Goal: Task Accomplishment & Management: Use online tool/utility

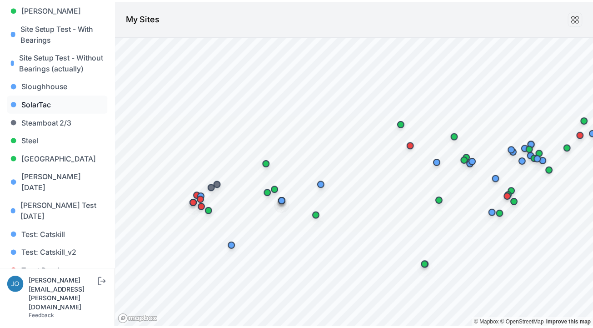
scroll to position [772, 0]
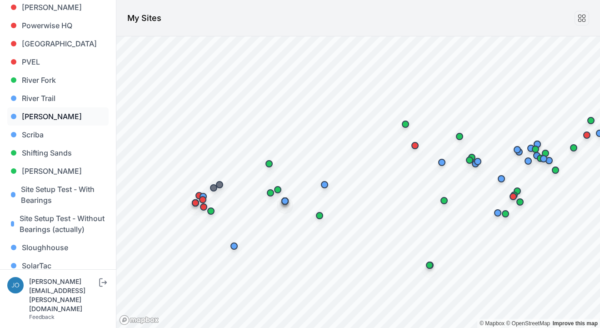
click at [34, 107] on link "[PERSON_NAME]" at bounding box center [57, 116] width 101 height 18
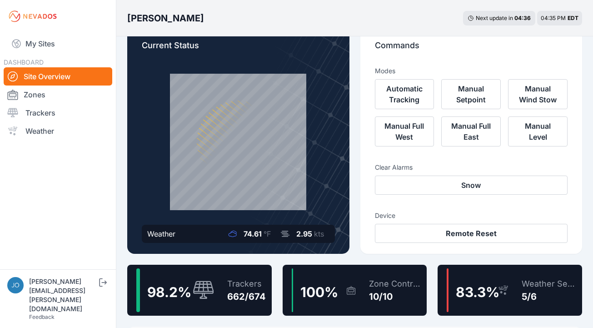
scroll to position [21, 0]
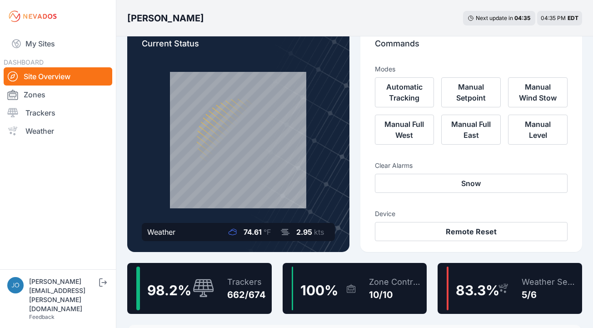
click at [226, 278] on div "Trackers 662/674" at bounding box center [242, 288] width 48 height 44
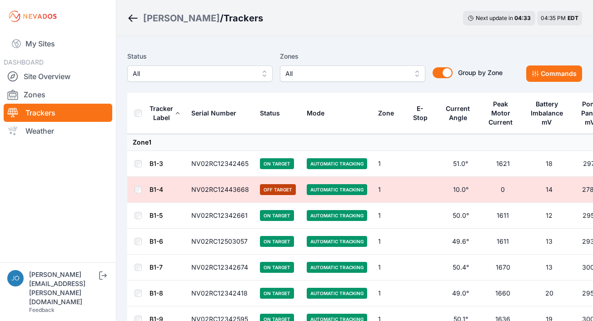
click at [220, 81] on button "All" at bounding box center [199, 73] width 145 height 16
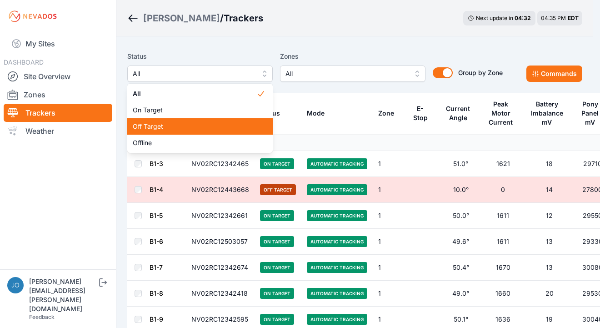
click at [195, 121] on div "Off Target" at bounding box center [199, 126] width 145 height 16
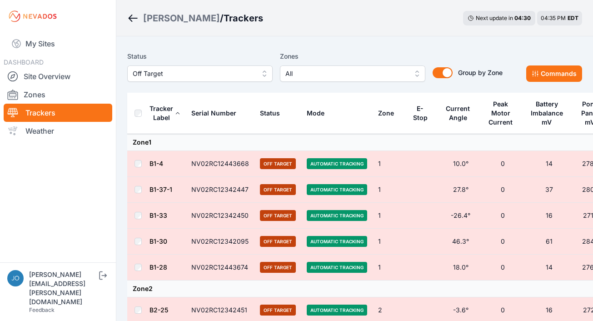
click at [201, 80] on button "Off Target" at bounding box center [199, 73] width 145 height 16
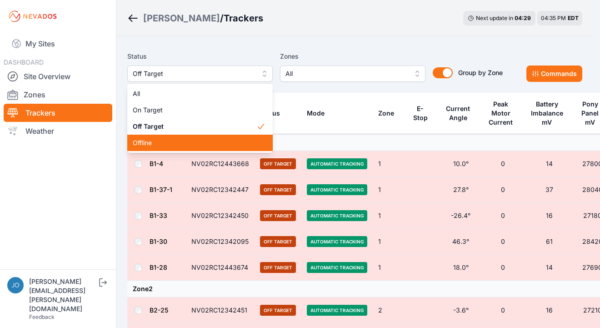
click at [164, 137] on div "Offline" at bounding box center [199, 142] width 145 height 16
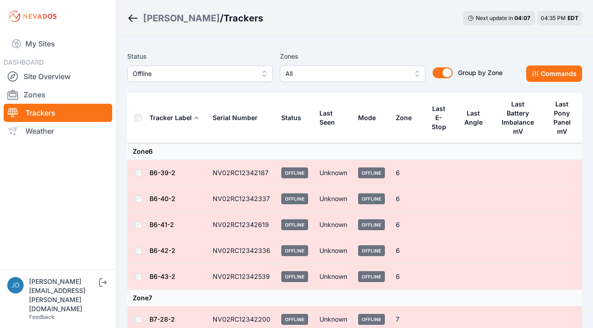
click at [182, 82] on div "Status Offline Zones All Group by Zone Group by Zone Commands" at bounding box center [354, 69] width 455 height 45
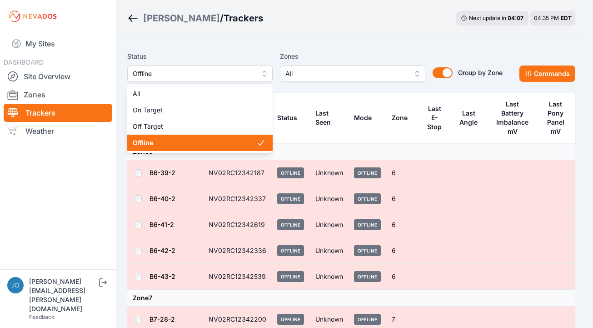
click at [177, 77] on span "Offline" at bounding box center [194, 73] width 122 height 11
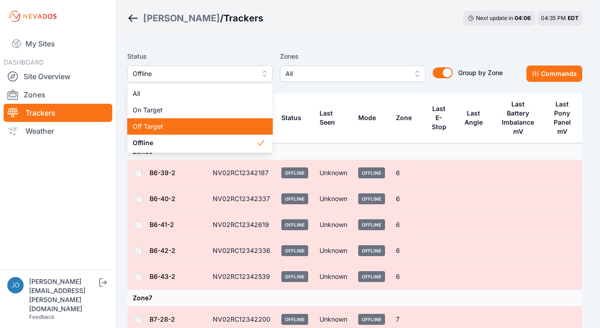
click at [137, 130] on span "Off Target" at bounding box center [195, 126] width 124 height 9
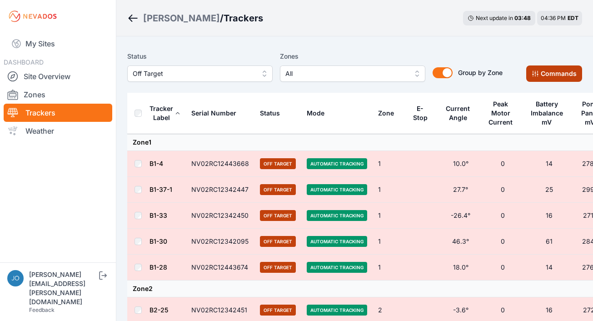
click at [548, 71] on button "Commands" at bounding box center [554, 73] width 56 height 16
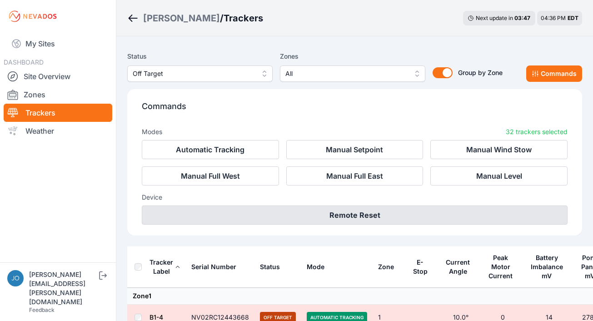
click at [388, 209] on button "Remote Reset" at bounding box center [355, 214] width 426 height 19
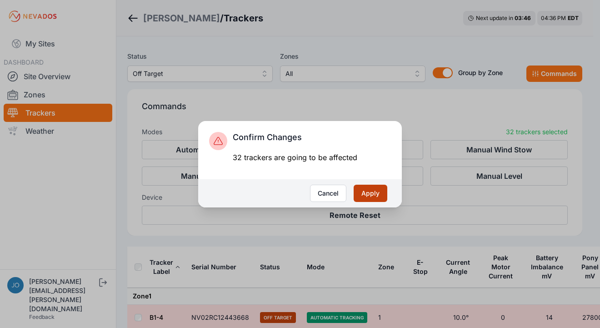
click at [376, 197] on button "Apply" at bounding box center [371, 192] width 34 height 17
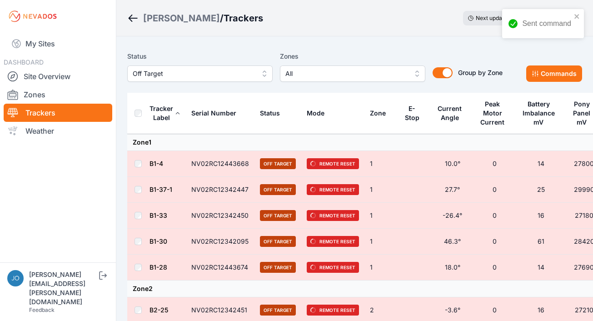
click at [217, 71] on span "Off Target" at bounding box center [194, 73] width 122 height 11
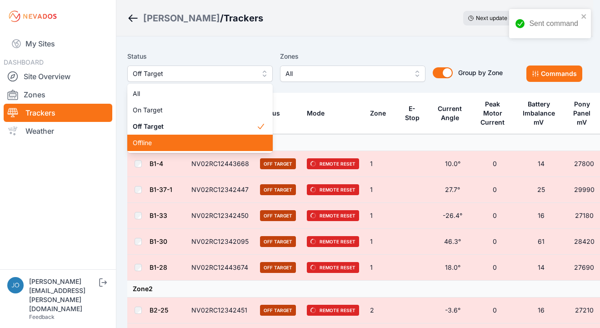
click at [145, 140] on span "Offline" at bounding box center [195, 142] width 124 height 9
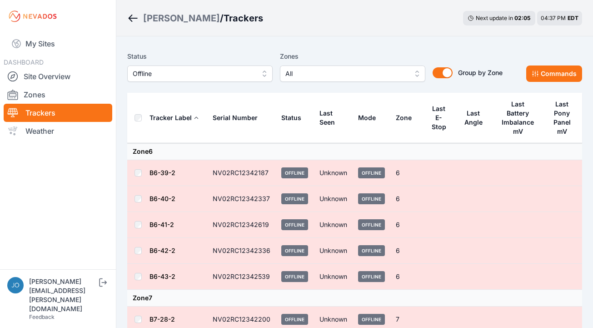
click at [165, 169] on link "B6-39-2" at bounding box center [162, 173] width 26 height 8
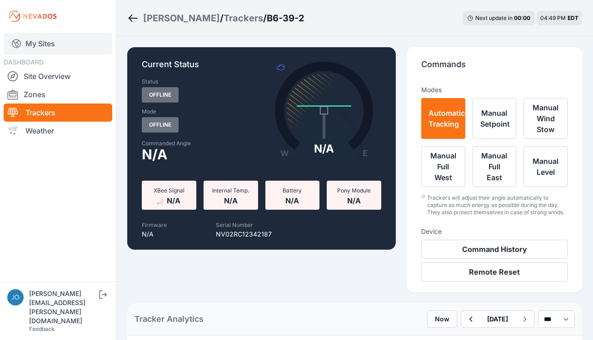
click at [49, 43] on link "My Sites" at bounding box center [58, 44] width 109 height 22
click at [33, 45] on link "My Sites" at bounding box center [58, 44] width 109 height 22
click at [26, 37] on link "My Sites" at bounding box center [58, 44] width 109 height 22
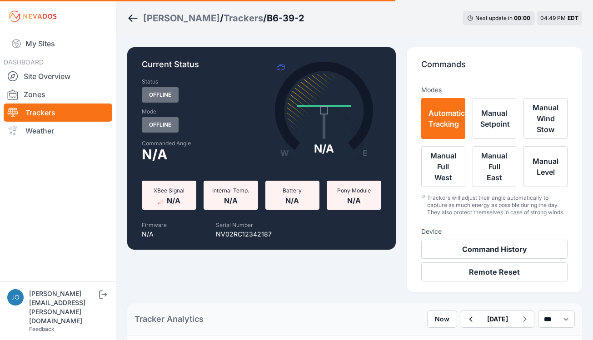
click at [85, 251] on nav "My Sites DASHBOARD Site Overview Zones Trackers Weather" at bounding box center [58, 154] width 116 height 242
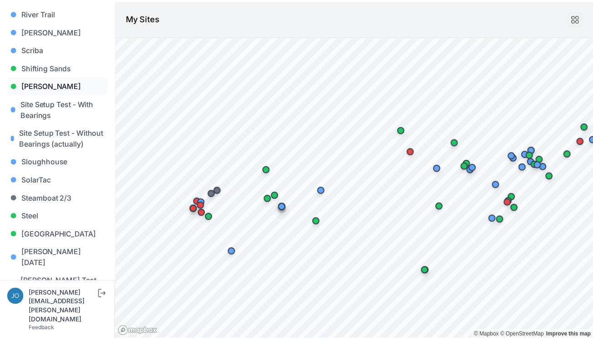
scroll to position [839, 0]
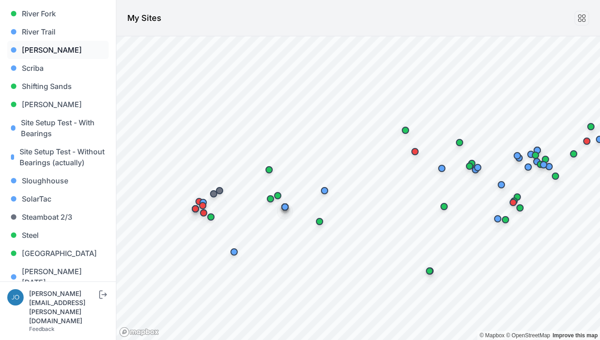
click at [37, 41] on link "[PERSON_NAME]" at bounding box center [57, 50] width 101 height 18
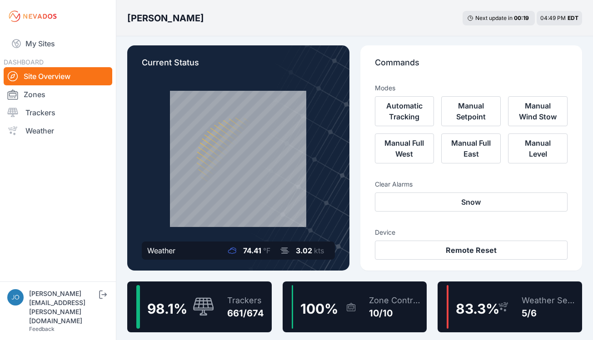
scroll to position [4, 0]
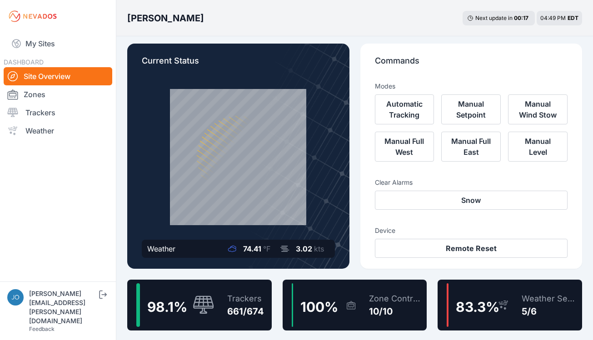
click at [225, 303] on div "Trackers 661/674" at bounding box center [241, 306] width 46 height 44
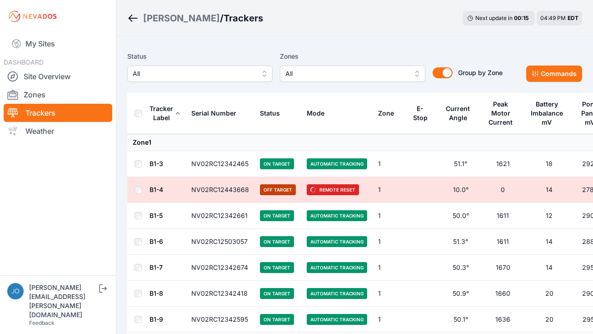
click at [176, 73] on span "All" at bounding box center [194, 73] width 122 height 11
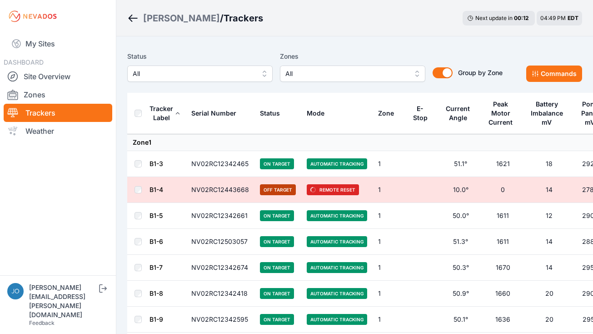
click at [157, 20] on div "[PERSON_NAME]" at bounding box center [181, 18] width 77 height 13
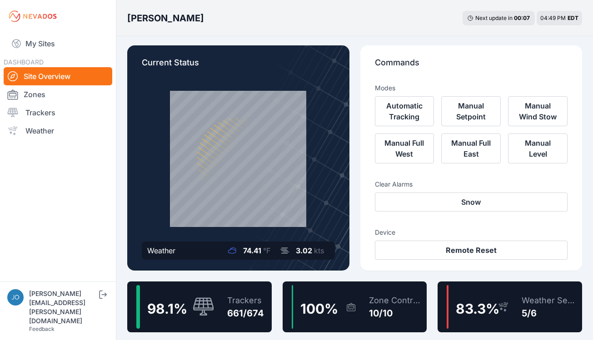
scroll to position [5, 0]
